Goal: Information Seeking & Learning: Learn about a topic

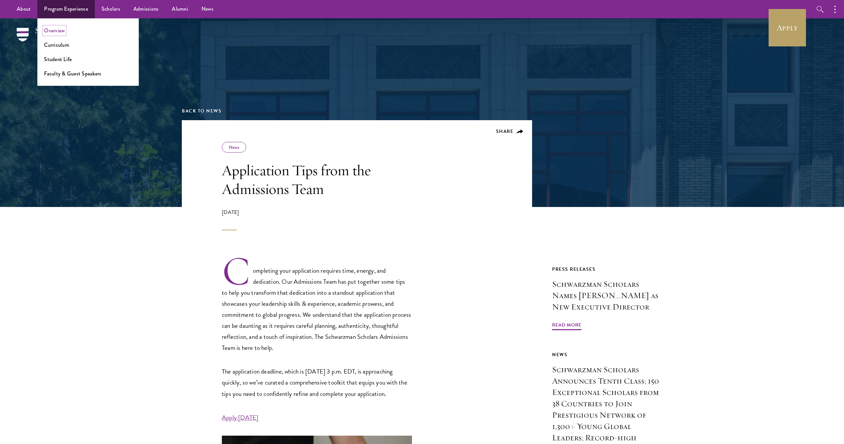
click at [53, 28] on link "Overview" at bounding box center [54, 31] width 21 height 8
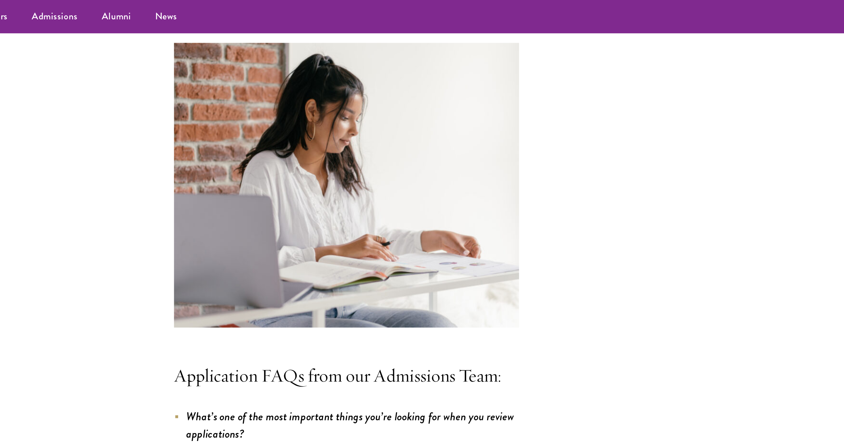
scroll to position [1688, 0]
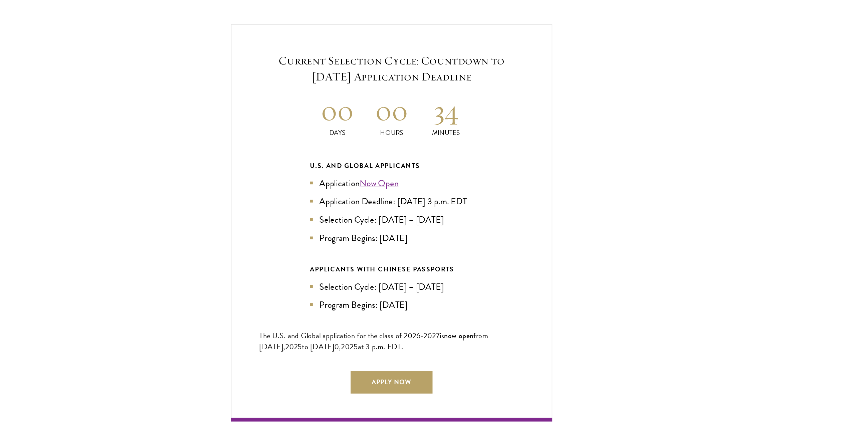
scroll to position [1411, 0]
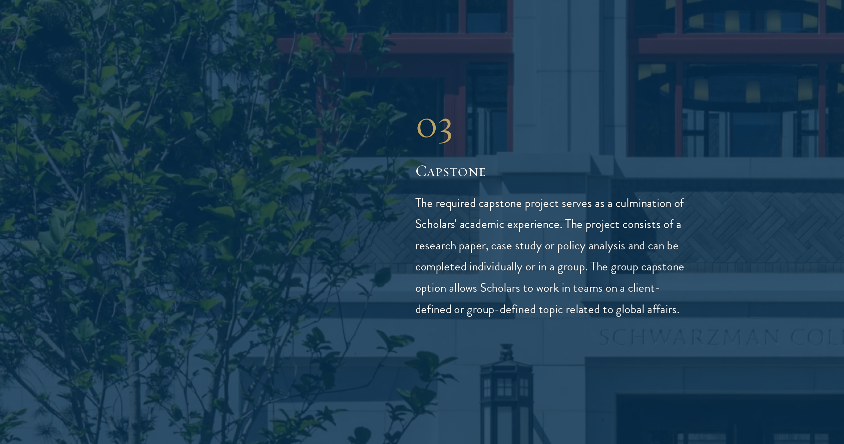
scroll to position [1244, 0]
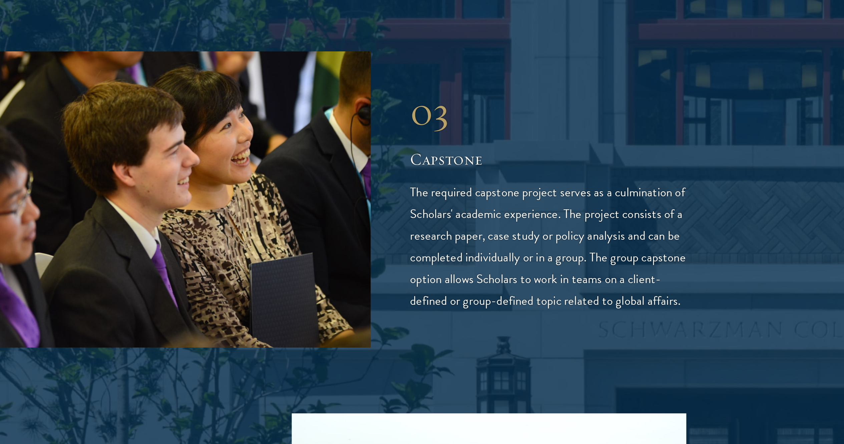
drag, startPoint x: 572, startPoint y: 239, endPoint x: 500, endPoint y: 247, distance: 72.5
click at [500, 247] on p "The required capstone project serves as a culmination of Scholars' academic exp…" at bounding box center [532, 265] width 140 height 66
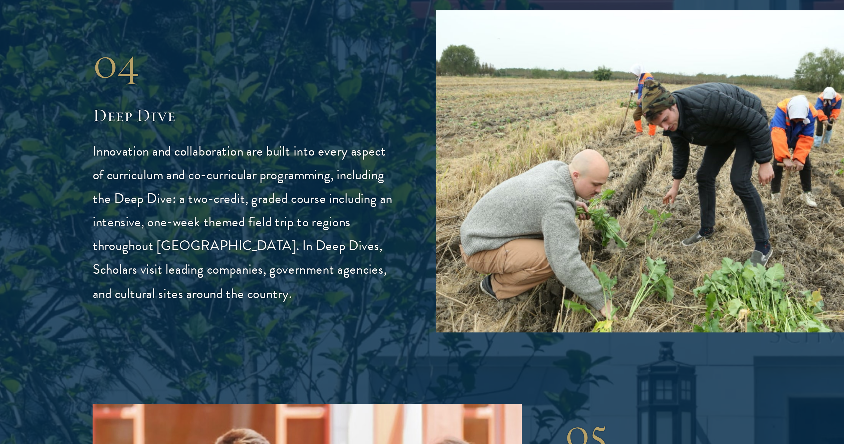
scroll to position [1437, 0]
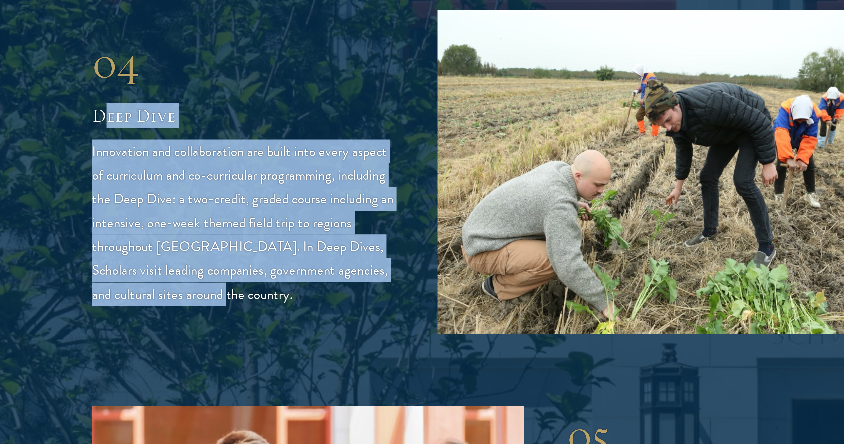
drag, startPoint x: 246, startPoint y: 179, endPoint x: 297, endPoint y: 267, distance: 102.0
click at [297, 267] on div "04 Deep Dive Innovation and collaboration are built into every aspect of curric…" at bounding box center [312, 231] width 140 height 124
drag, startPoint x: 243, startPoint y: 183, endPoint x: 303, endPoint y: 265, distance: 101.6
click at [303, 265] on div "04 Deep Dive Innovation and collaboration are built into every aspect of curric…" at bounding box center [312, 231] width 140 height 124
copy div "Deep Dive Innovation and collaboration are built into every aspect of curriculu…"
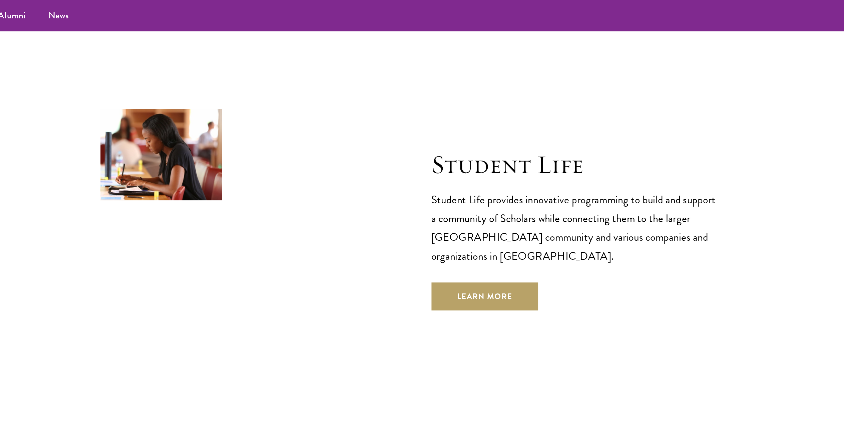
scroll to position [2154, 0]
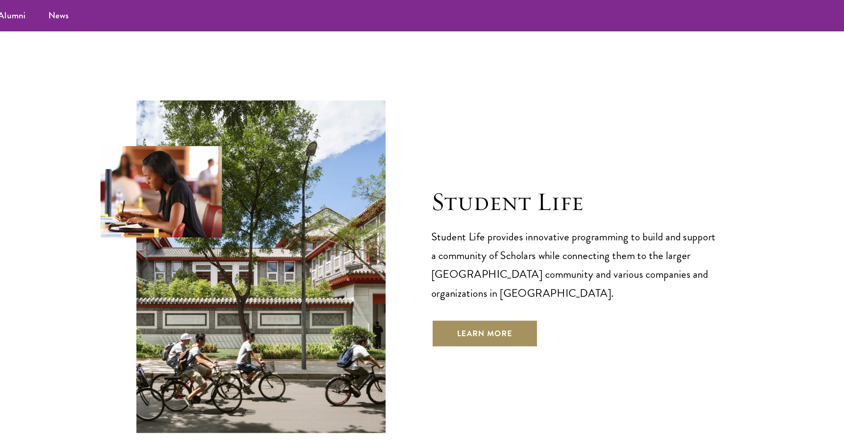
click at [488, 187] on link "Learn More" at bounding box center [466, 195] width 62 height 16
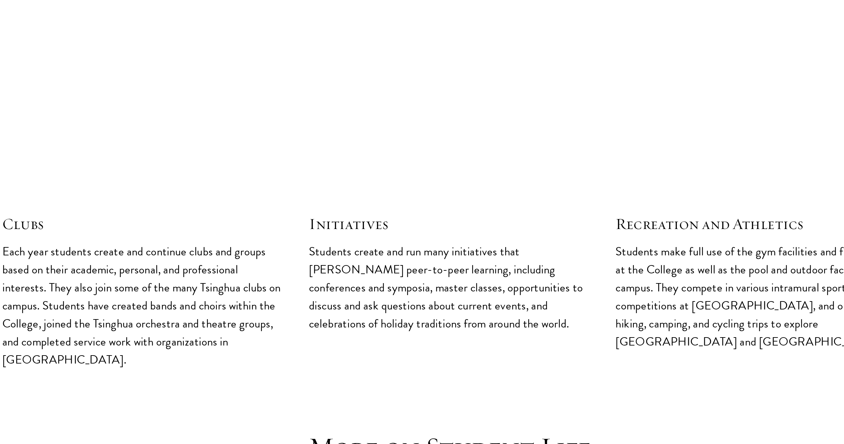
scroll to position [1550, 0]
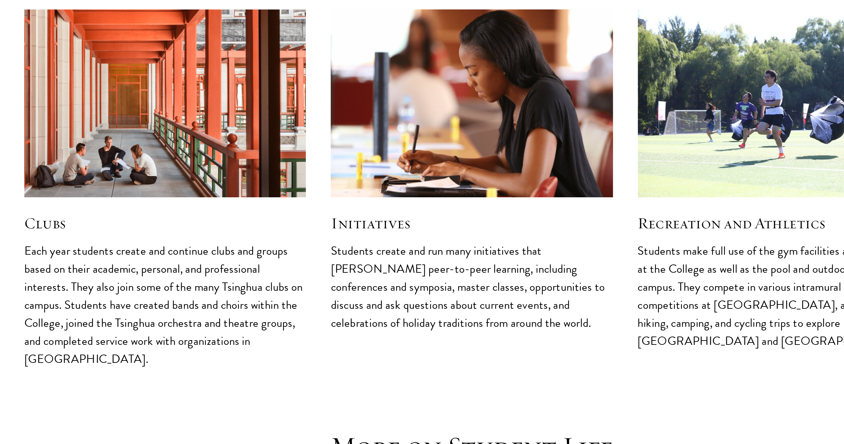
click at [394, 262] on img at bounding box center [422, 260] width 161 height 107
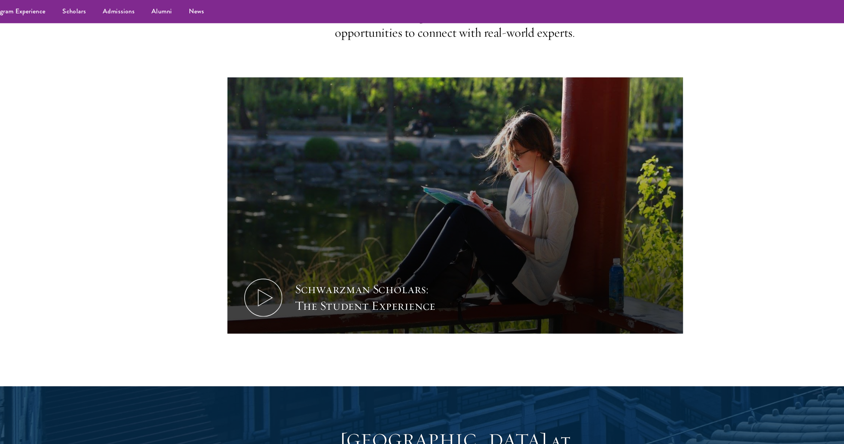
scroll to position [0, 0]
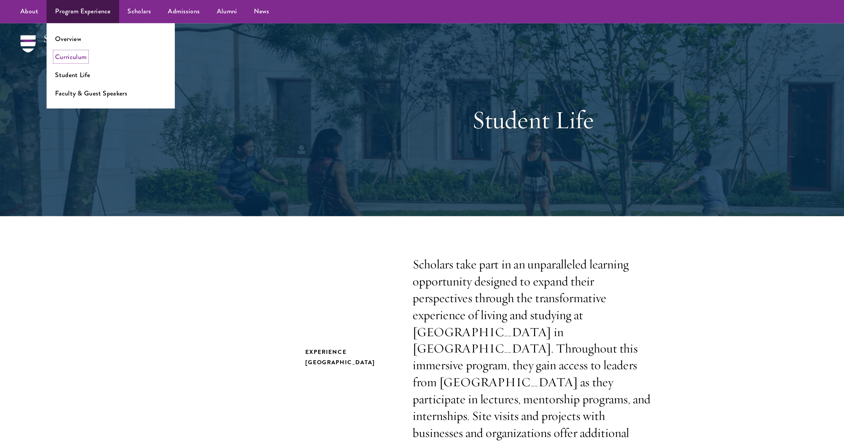
click at [55, 42] on link "Curriculum" at bounding box center [56, 45] width 25 height 8
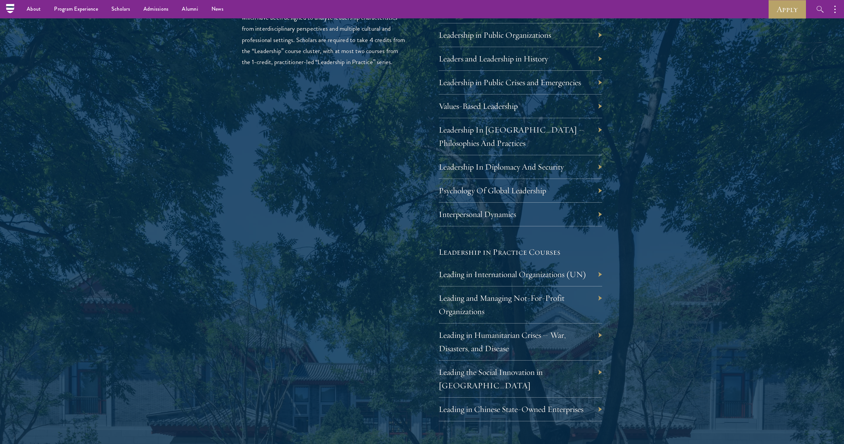
scroll to position [1170, 0]
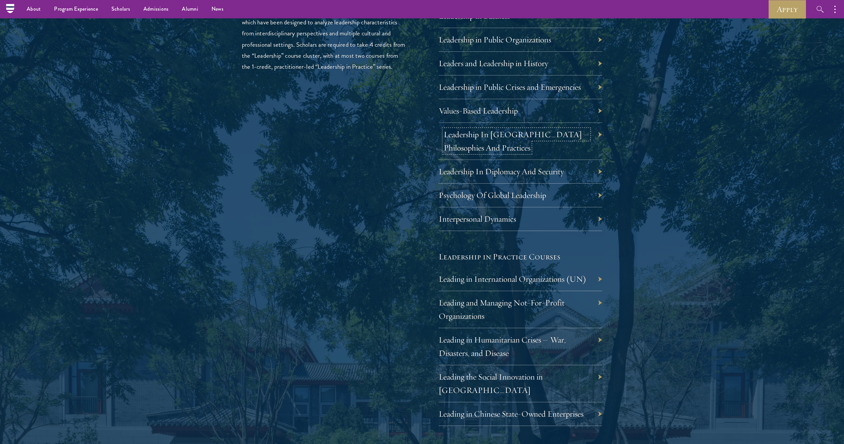
click at [485, 138] on link "Leadership In [GEOGRAPHIC_DATA] – Philosophies And Practices" at bounding box center [516, 141] width 145 height 24
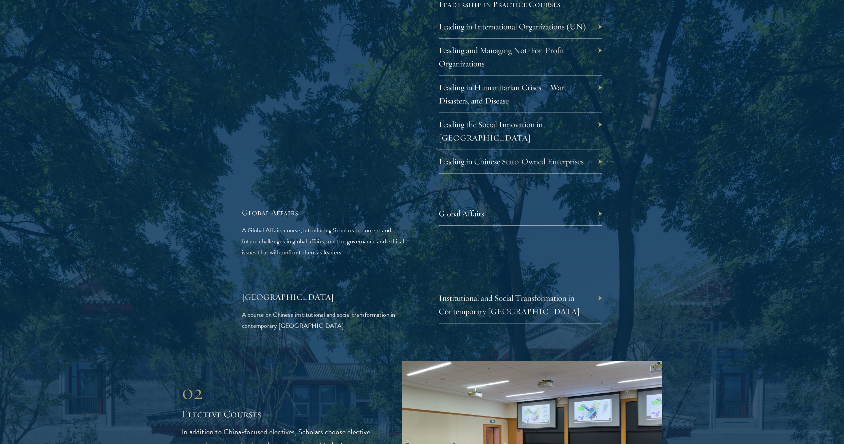
scroll to position [1425, 0]
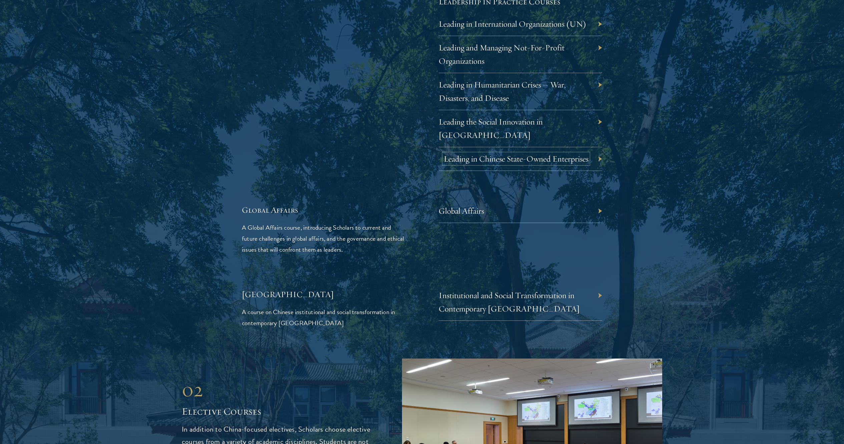
click at [529, 153] on link "Leading in Chinese State-Owned Enterprises" at bounding box center [516, 158] width 145 height 10
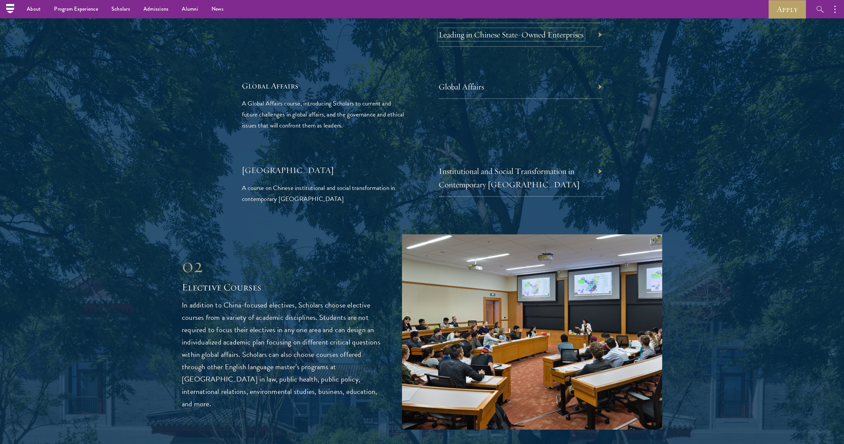
scroll to position [1517, 0]
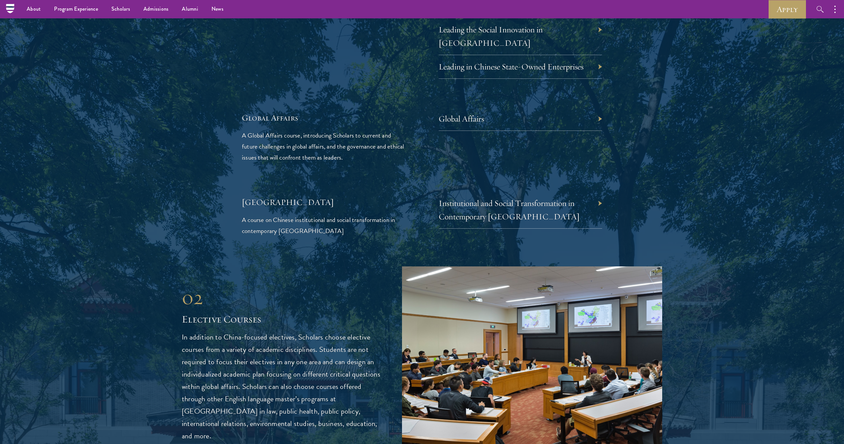
click at [495, 194] on div "Institutional and Social Transformation in Contemporary China" at bounding box center [520, 210] width 163 height 37
click at [496, 200] on link "Institutional and Social Transformation in Contemporary China" at bounding box center [514, 210] width 141 height 24
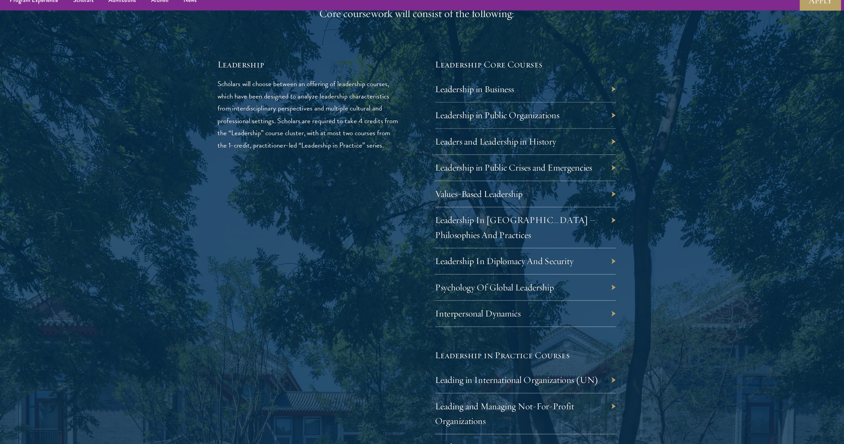
scroll to position [1097, 0]
click at [484, 91] on link "Leadership in Business" at bounding box center [479, 89] width 71 height 10
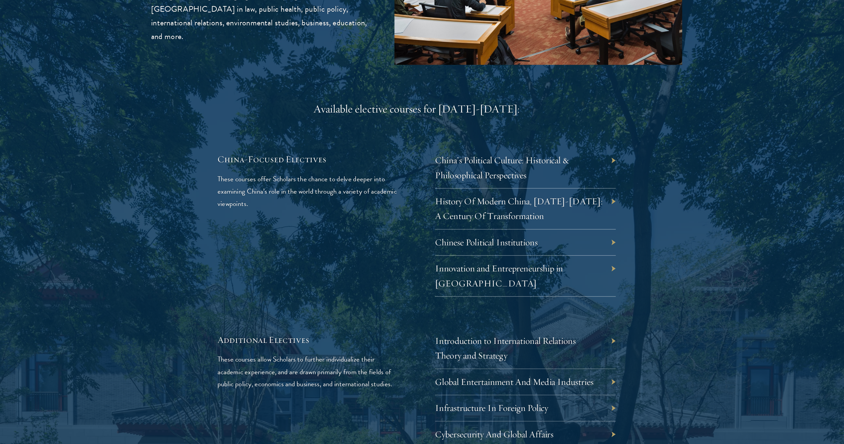
scroll to position [1878, 0]
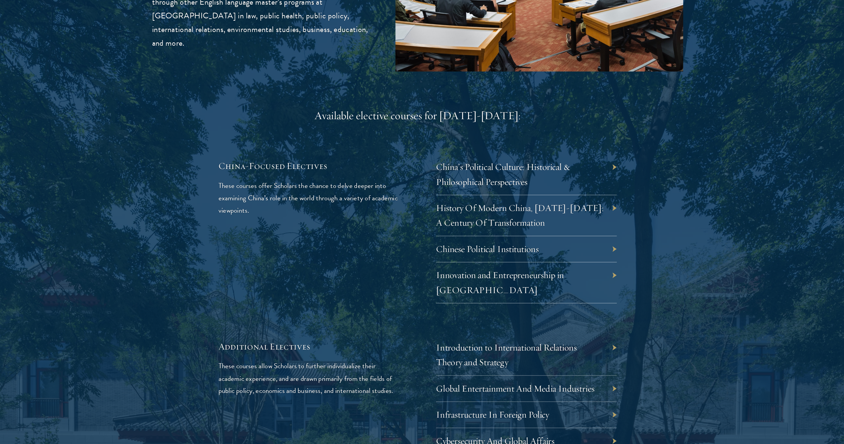
click at [519, 280] on div "Innovation and Entrepreneurship in China" at bounding box center [520, 292] width 163 height 37
click at [514, 275] on div "Innovation and Entrepreneurship in China" at bounding box center [520, 292] width 163 height 37
click at [505, 280] on link "Innovation and Entrepreneurship in [GEOGRAPHIC_DATA]" at bounding box center [502, 292] width 116 height 24
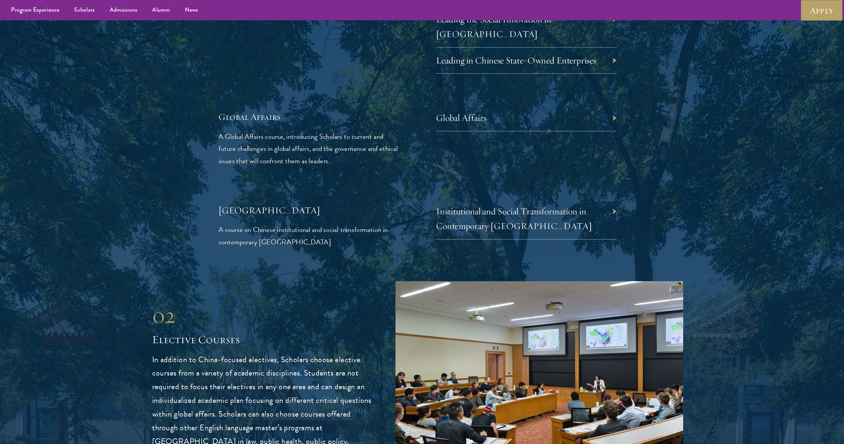
scroll to position [1336, 0]
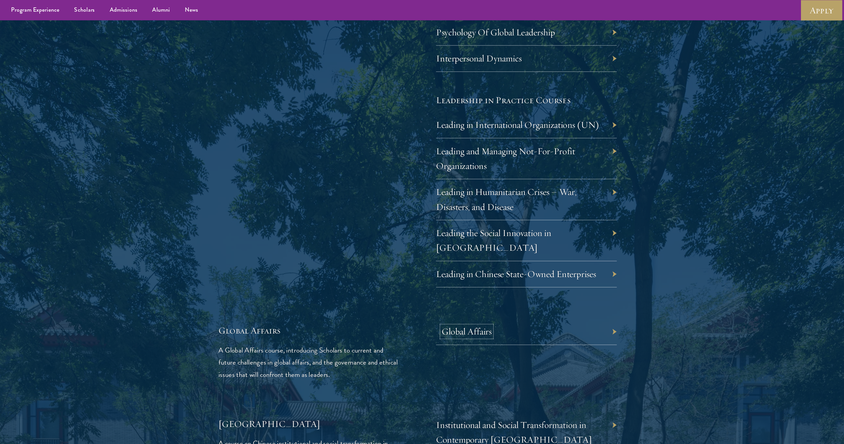
click at [466, 295] on link "Global Affairs" at bounding box center [466, 300] width 45 height 10
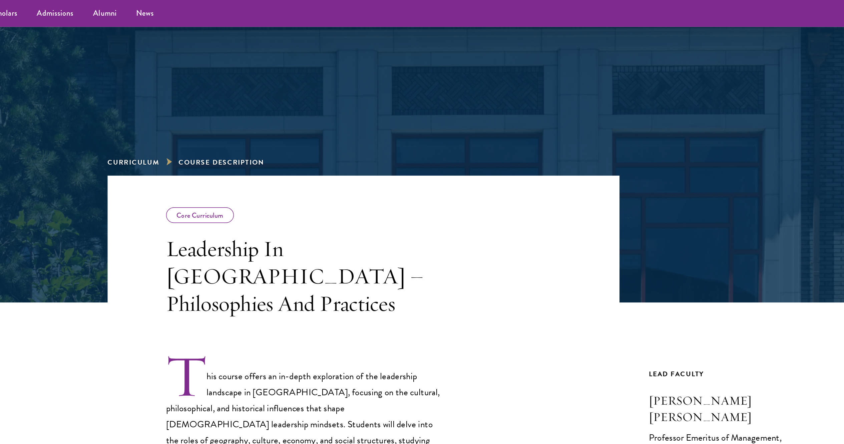
click at [332, 184] on h3 "Leadership In China – Philosophies And Practices" at bounding box center [317, 189] width 190 height 56
click at [321, 185] on h3 "Leadership In China – Philosophies And Practices" at bounding box center [317, 189] width 190 height 56
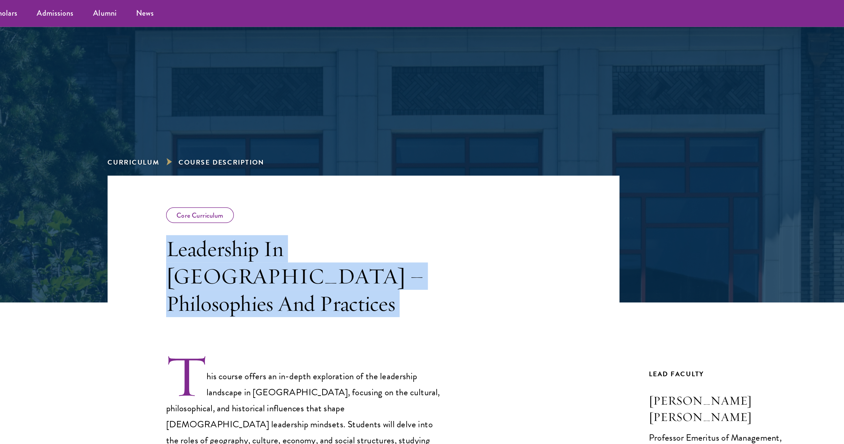
click at [321, 185] on h3 "Leadership In China – Philosophies And Practices" at bounding box center [317, 189] width 190 height 56
copy div "Leadership In China – Philosophies And Practices"
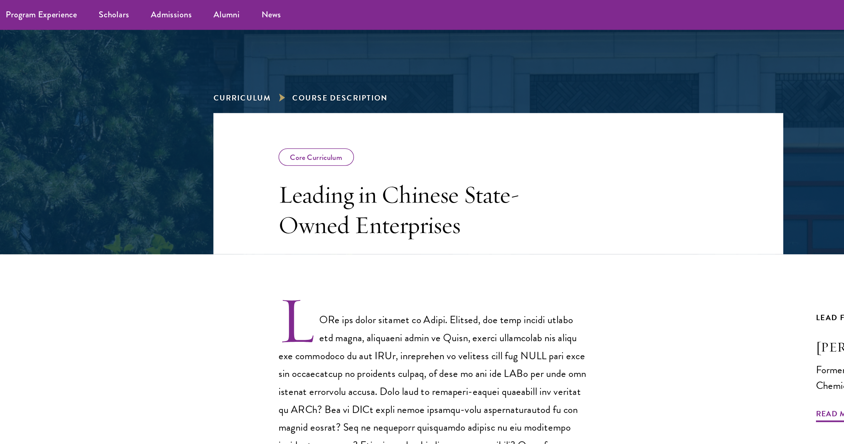
scroll to position [50, 0]
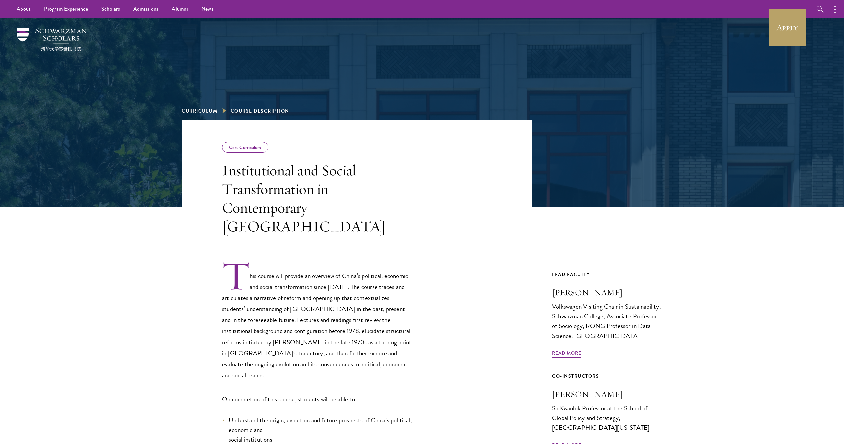
click at [313, 198] on h3 "Institutional and Social Transformation in Contemporary [GEOGRAPHIC_DATA]" at bounding box center [317, 198] width 190 height 75
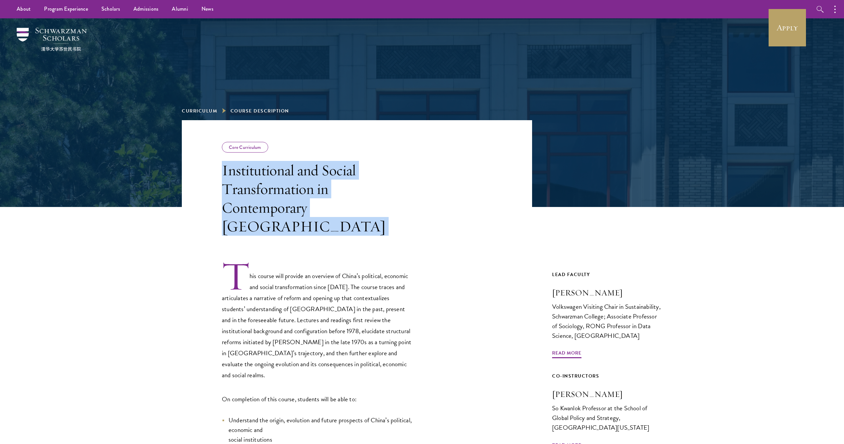
click at [313, 198] on h3 "Institutional and Social Transformation in Contemporary [GEOGRAPHIC_DATA]" at bounding box center [317, 198] width 190 height 75
copy div "Institutional and Social Transformation in Contemporary [GEOGRAPHIC_DATA]"
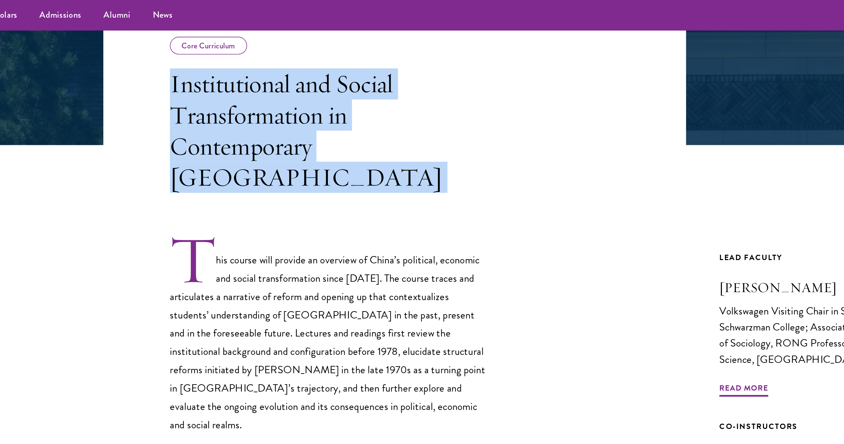
scroll to position [120, 0]
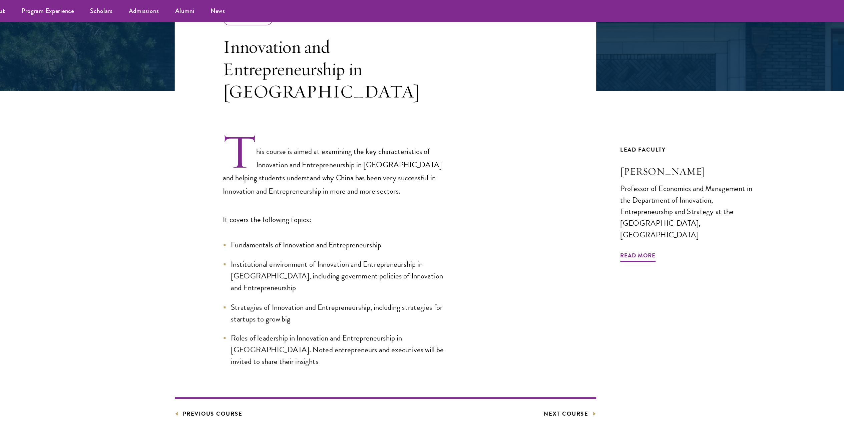
scroll to position [125, 0]
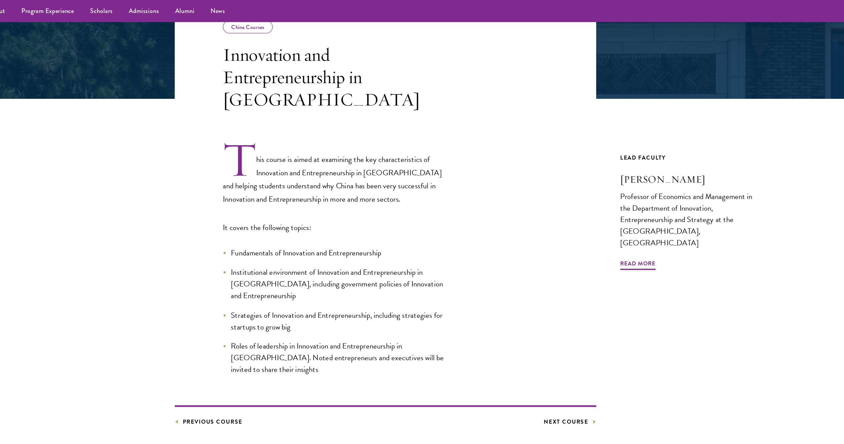
click at [303, 60] on h3 "Innovation and Entrepreneurship in [GEOGRAPHIC_DATA]" at bounding box center [317, 64] width 190 height 56
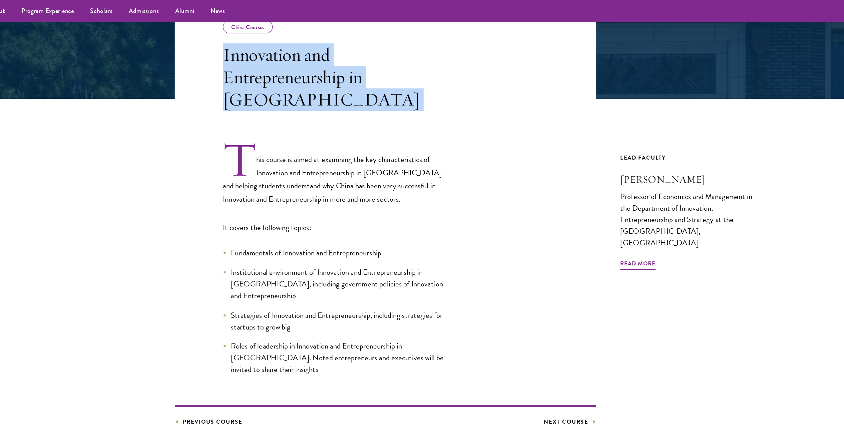
click at [303, 60] on h3 "Innovation and Entrepreneurship in [GEOGRAPHIC_DATA]" at bounding box center [317, 64] width 190 height 56
copy div "Innovation and Entrepreneurship in [GEOGRAPHIC_DATA]"
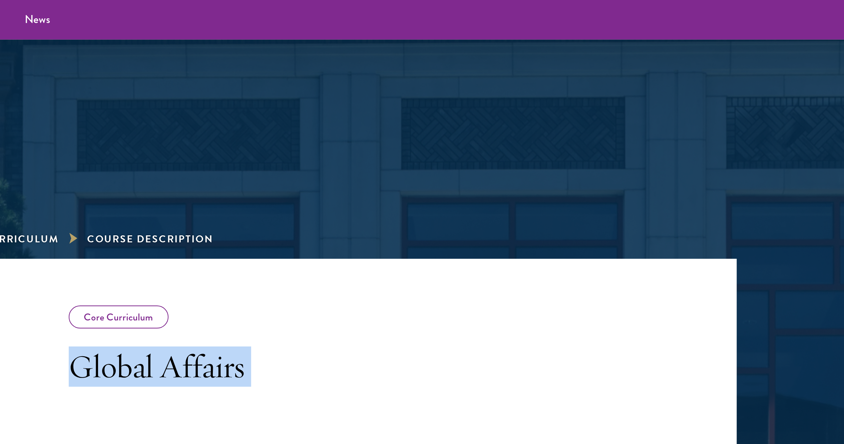
drag, startPoint x: 316, startPoint y: 294, endPoint x: 221, endPoint y: 163, distance: 161.2
click at [221, 163] on div "Core Curriculum Global Affairs Next Course Lead Faculty [PERSON_NAME] External …" at bounding box center [422, 304] width 480 height 369
copy div "Global Affairs This two-module core course in global affairs examines China’s e…"
